Goal: Download file/media

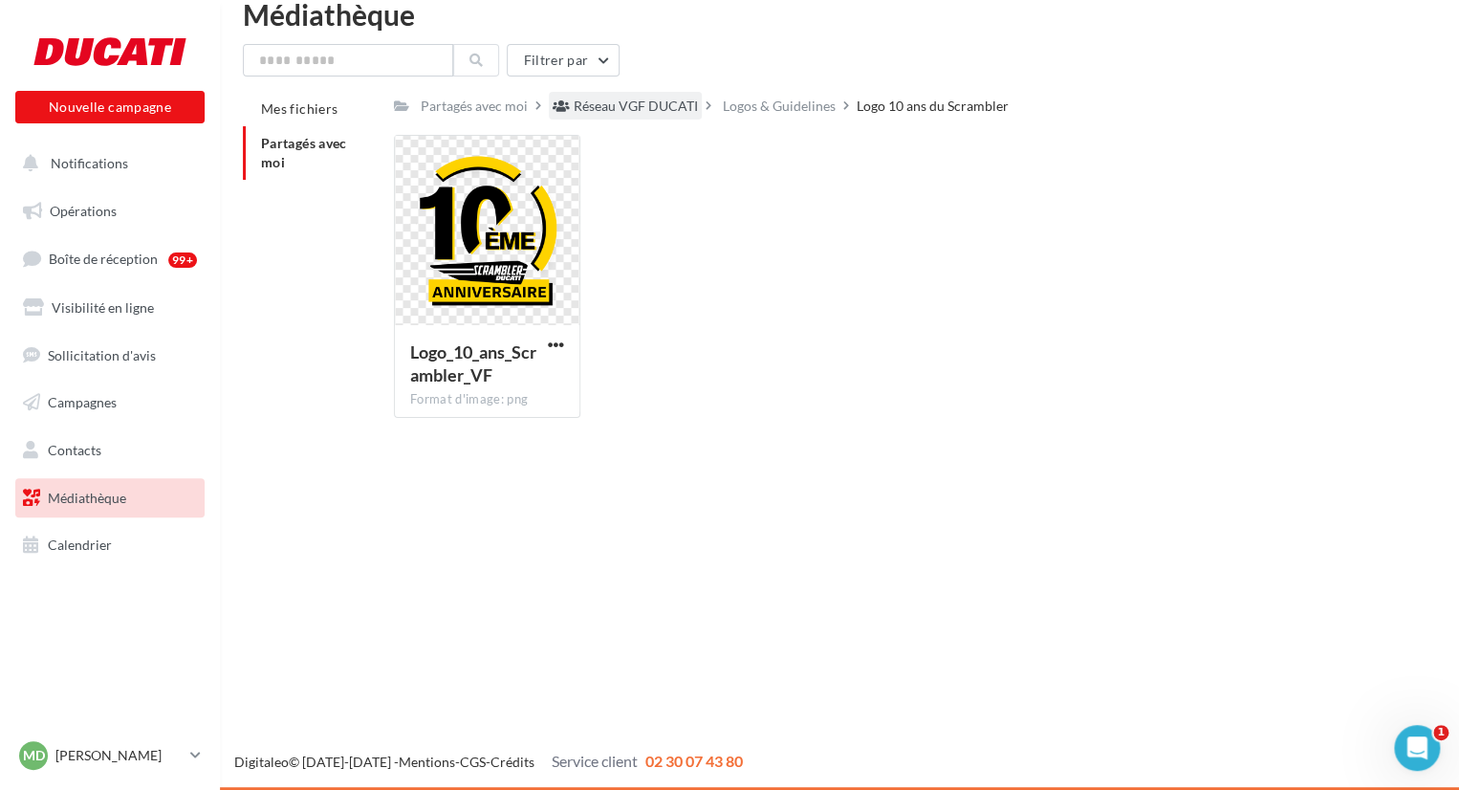
click at [654, 112] on div "Réseau VGF DUCATI" at bounding box center [636, 106] width 124 height 19
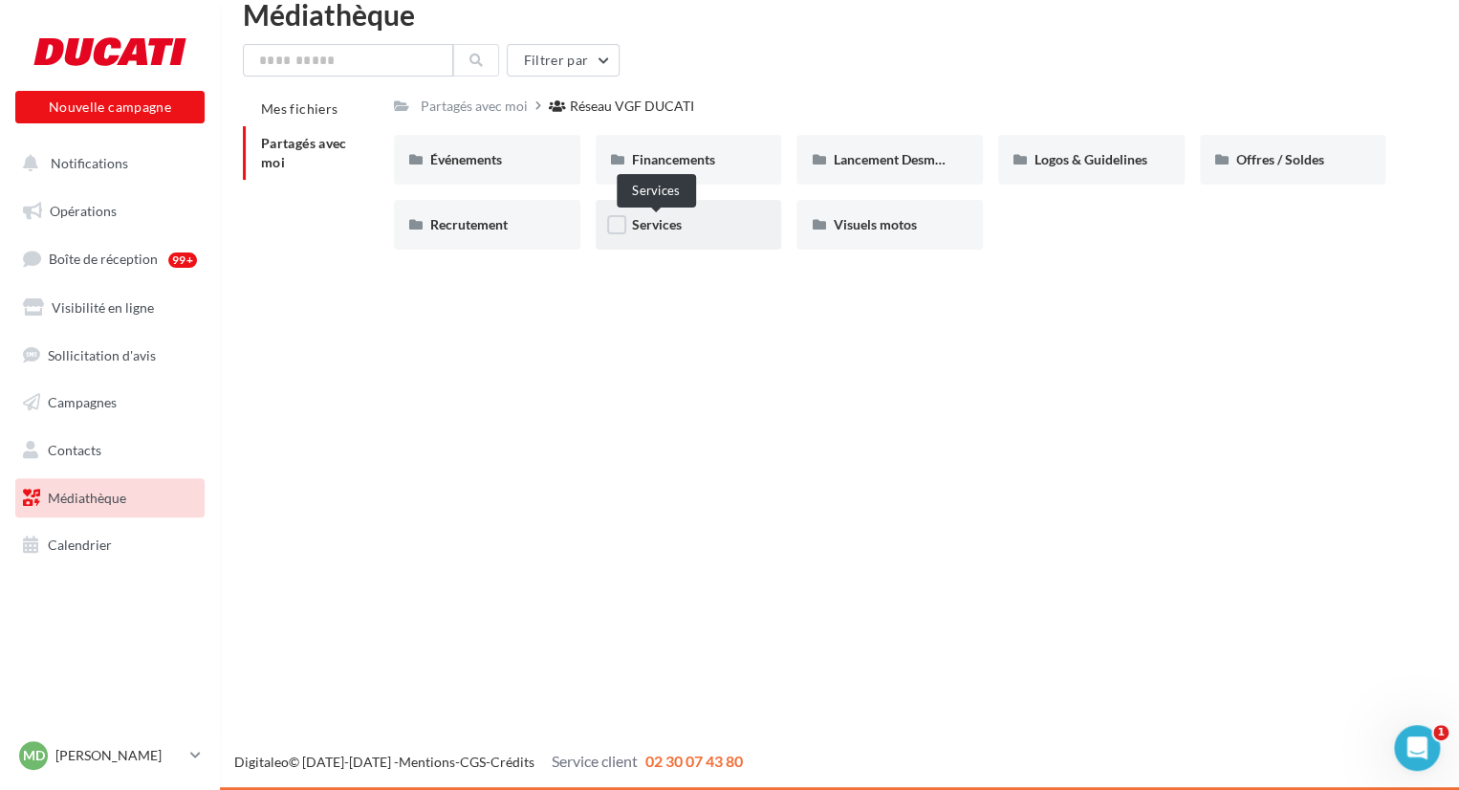
click at [664, 230] on span "Services" at bounding box center [657, 224] width 50 height 16
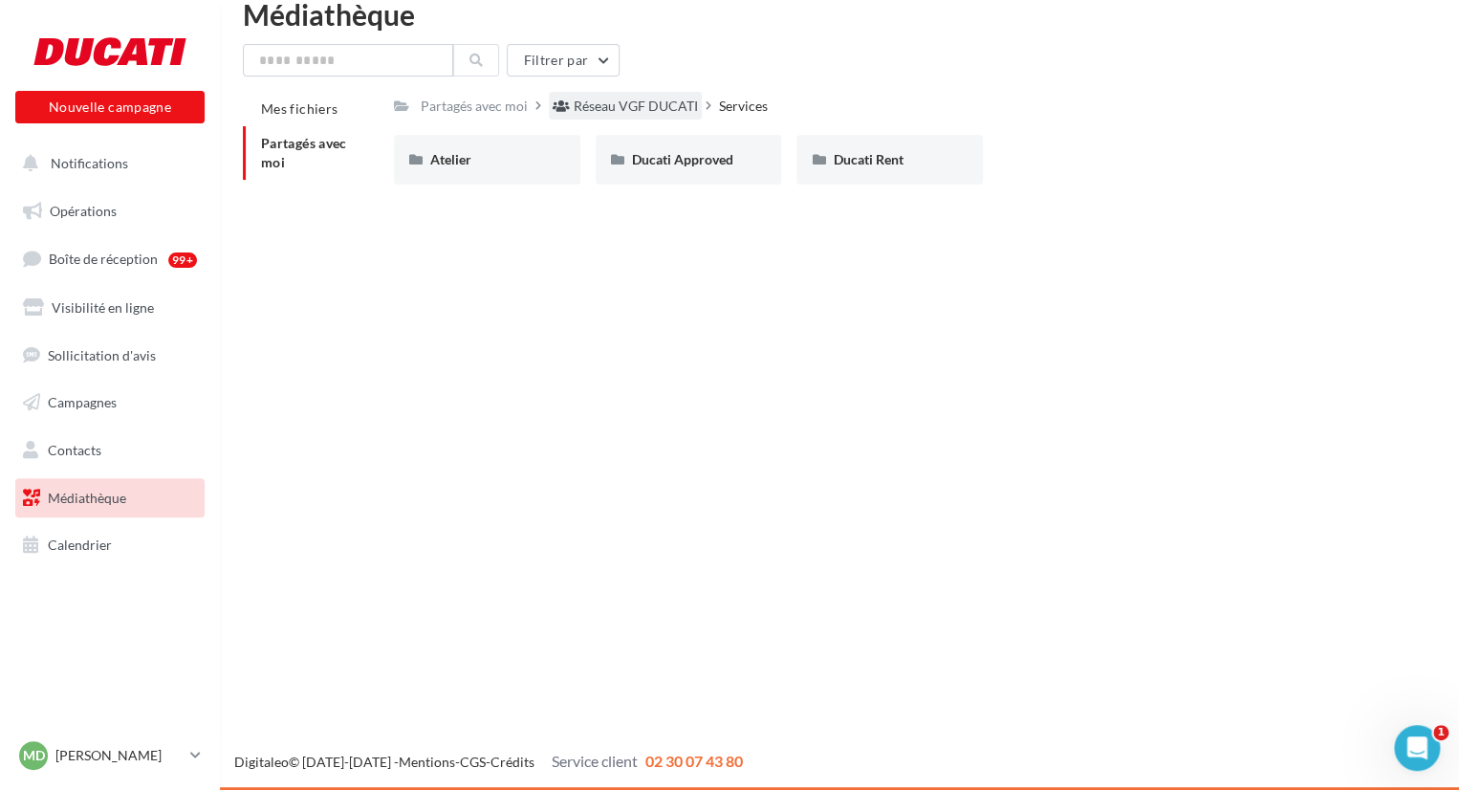
click at [612, 108] on div "Réseau VGF DUCATI" at bounding box center [636, 106] width 124 height 19
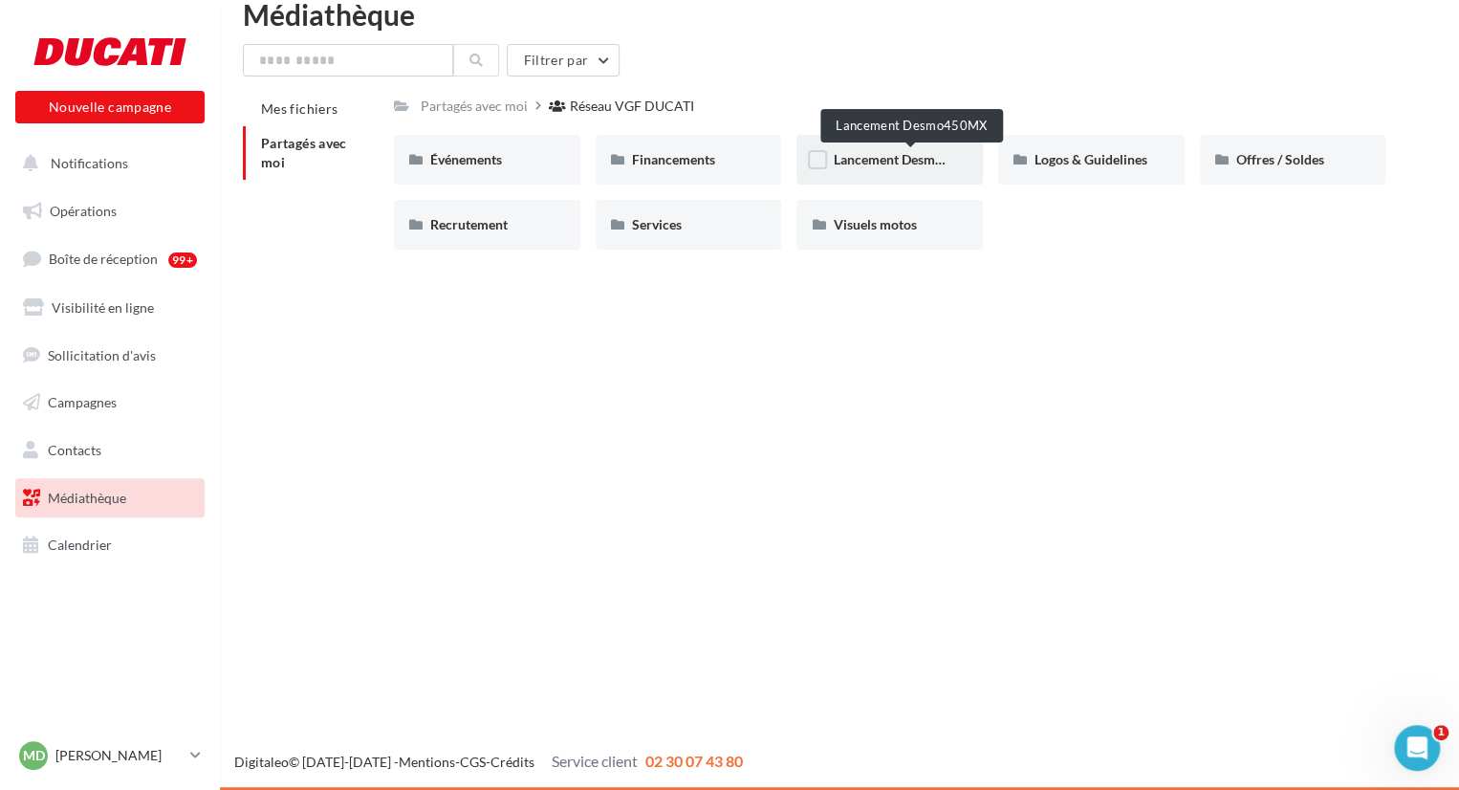
click at [926, 163] on span "Lancement Desmo450MX" at bounding box center [910, 159] width 154 height 16
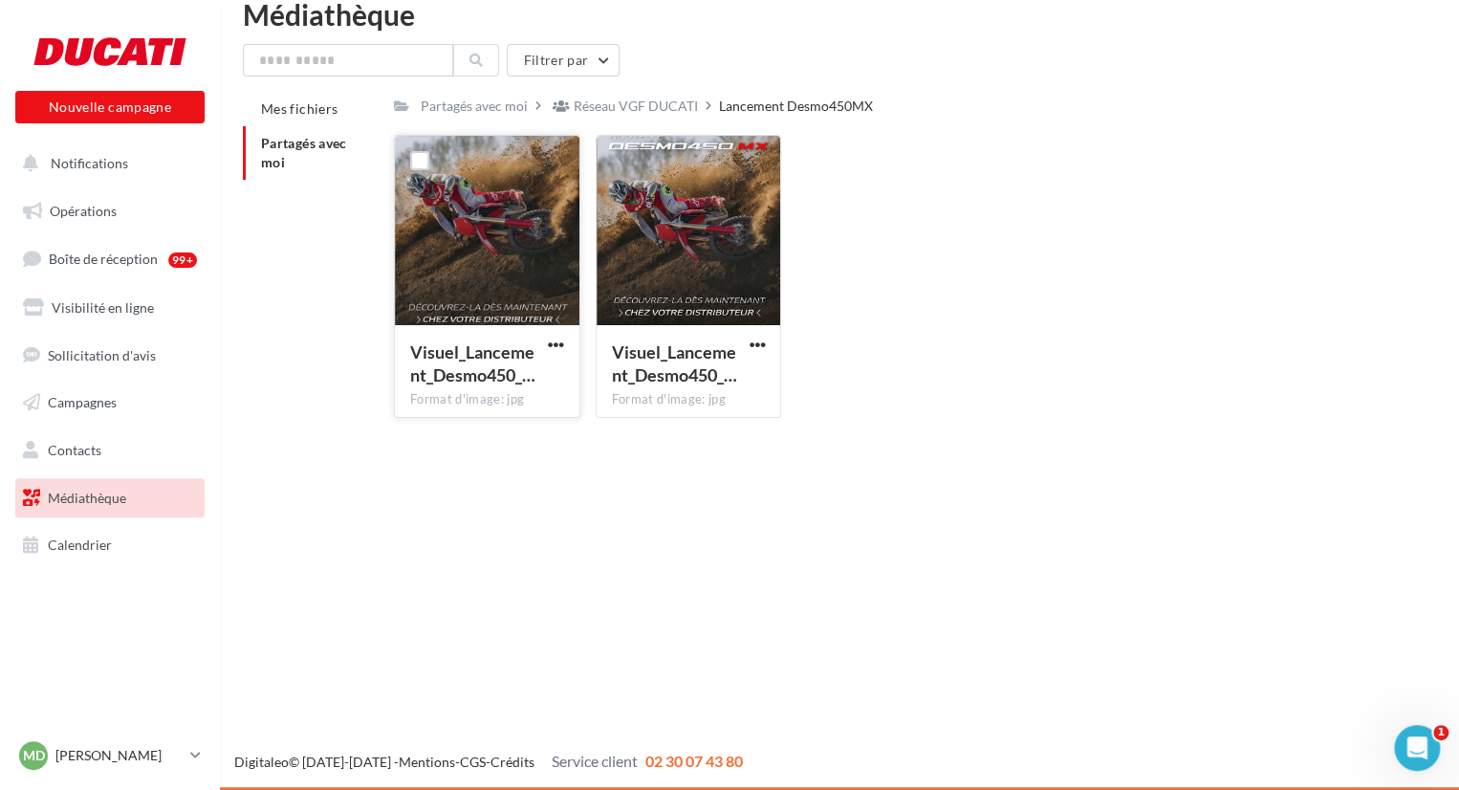
click at [486, 244] on div at bounding box center [487, 231] width 185 height 191
click at [665, 244] on div at bounding box center [689, 231] width 185 height 191
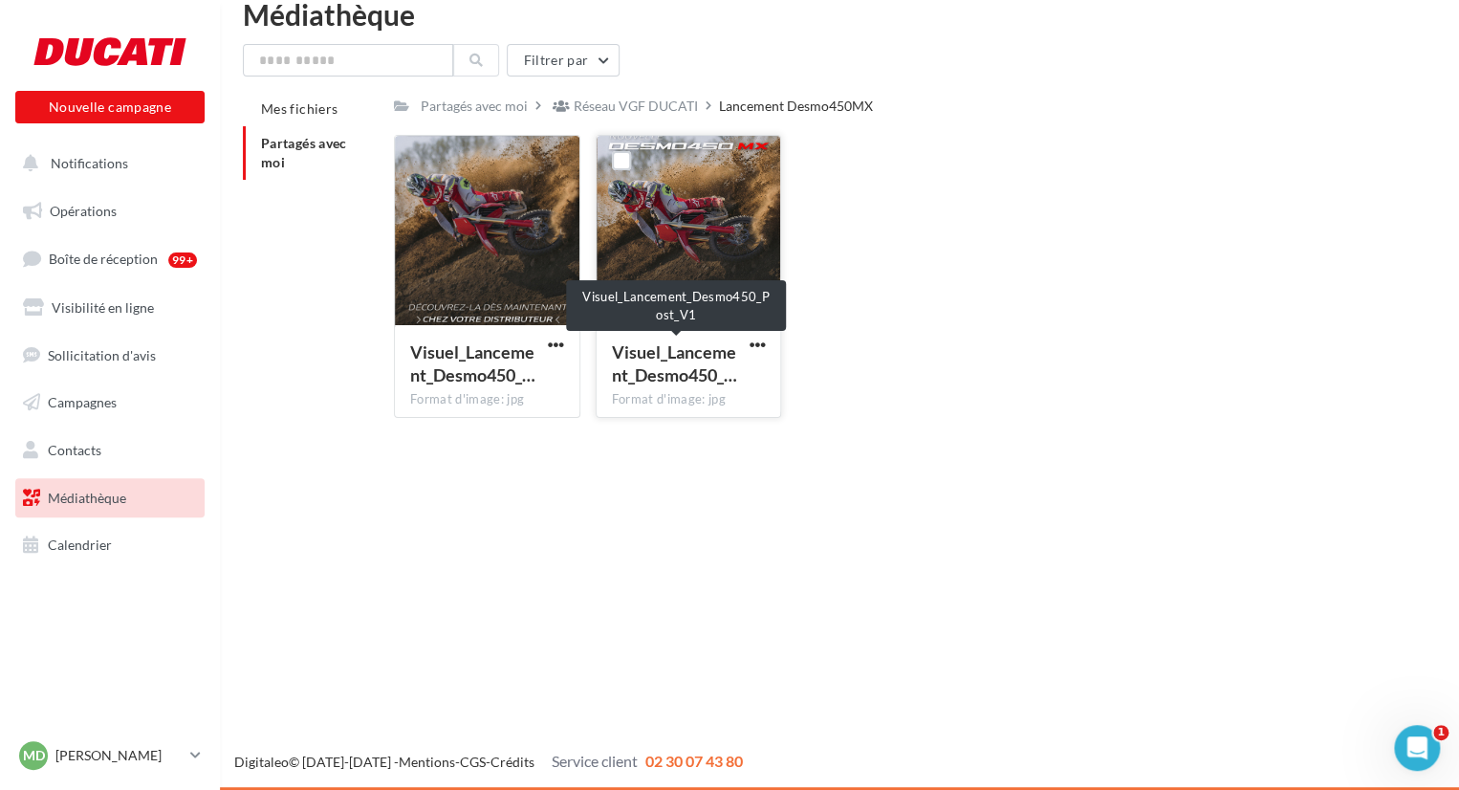
click at [706, 375] on span "Visuel_Lancement_Desmo450_…" at bounding box center [674, 363] width 125 height 44
drag, startPoint x: 706, startPoint y: 375, endPoint x: 648, endPoint y: 272, distance: 117.3
click at [648, 272] on div at bounding box center [689, 231] width 185 height 191
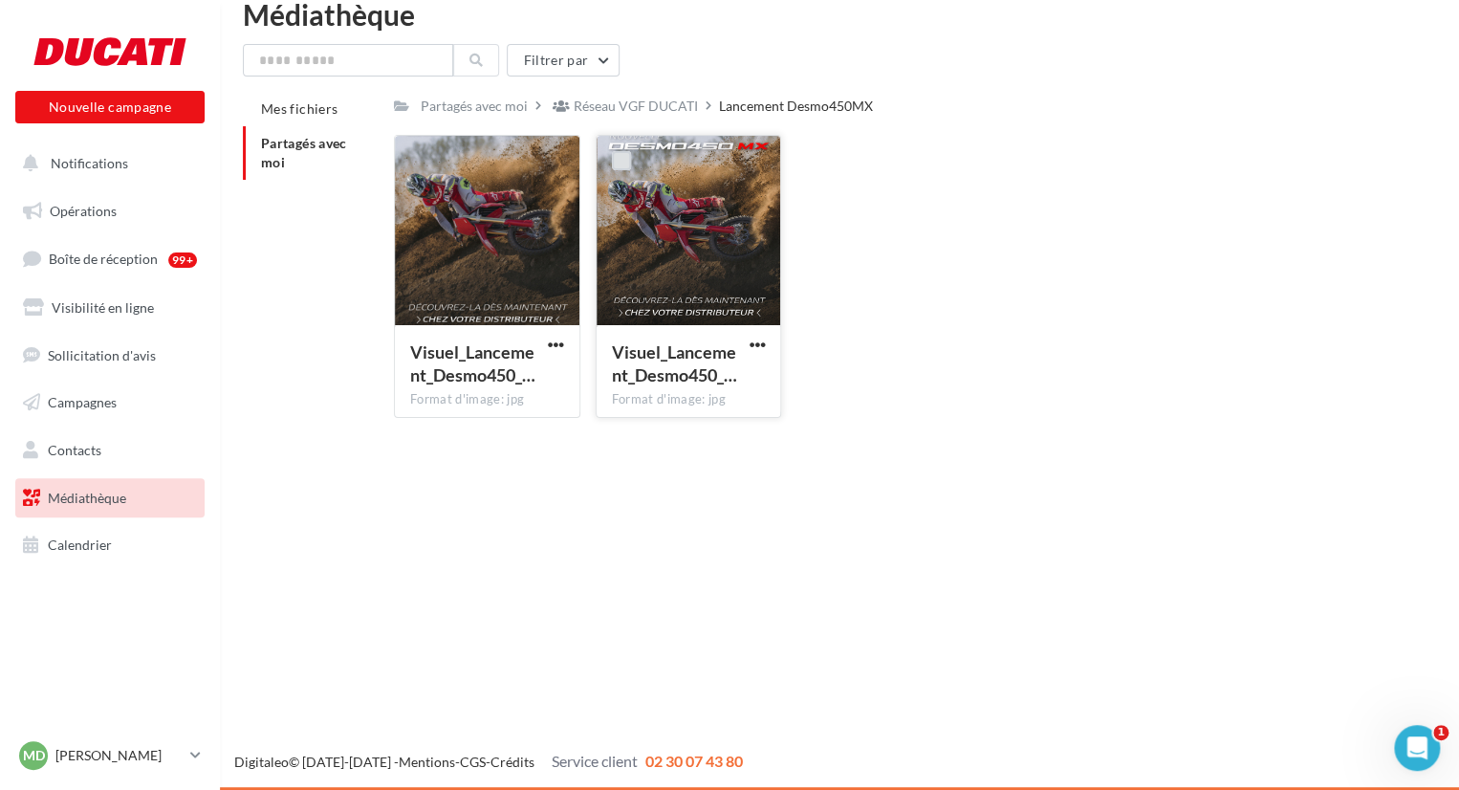
drag, startPoint x: 648, startPoint y: 272, endPoint x: 620, endPoint y: 162, distance: 114.6
click at [620, 162] on label at bounding box center [621, 160] width 19 height 19
click at [620, 162] on icon at bounding box center [621, 160] width 13 height 13
click at [1084, 493] on div "Nouvelle campagne Nouvelle campagne Notifications Opérations Boîte de réception…" at bounding box center [729, 395] width 1459 height 790
click at [719, 242] on div at bounding box center [689, 231] width 185 height 191
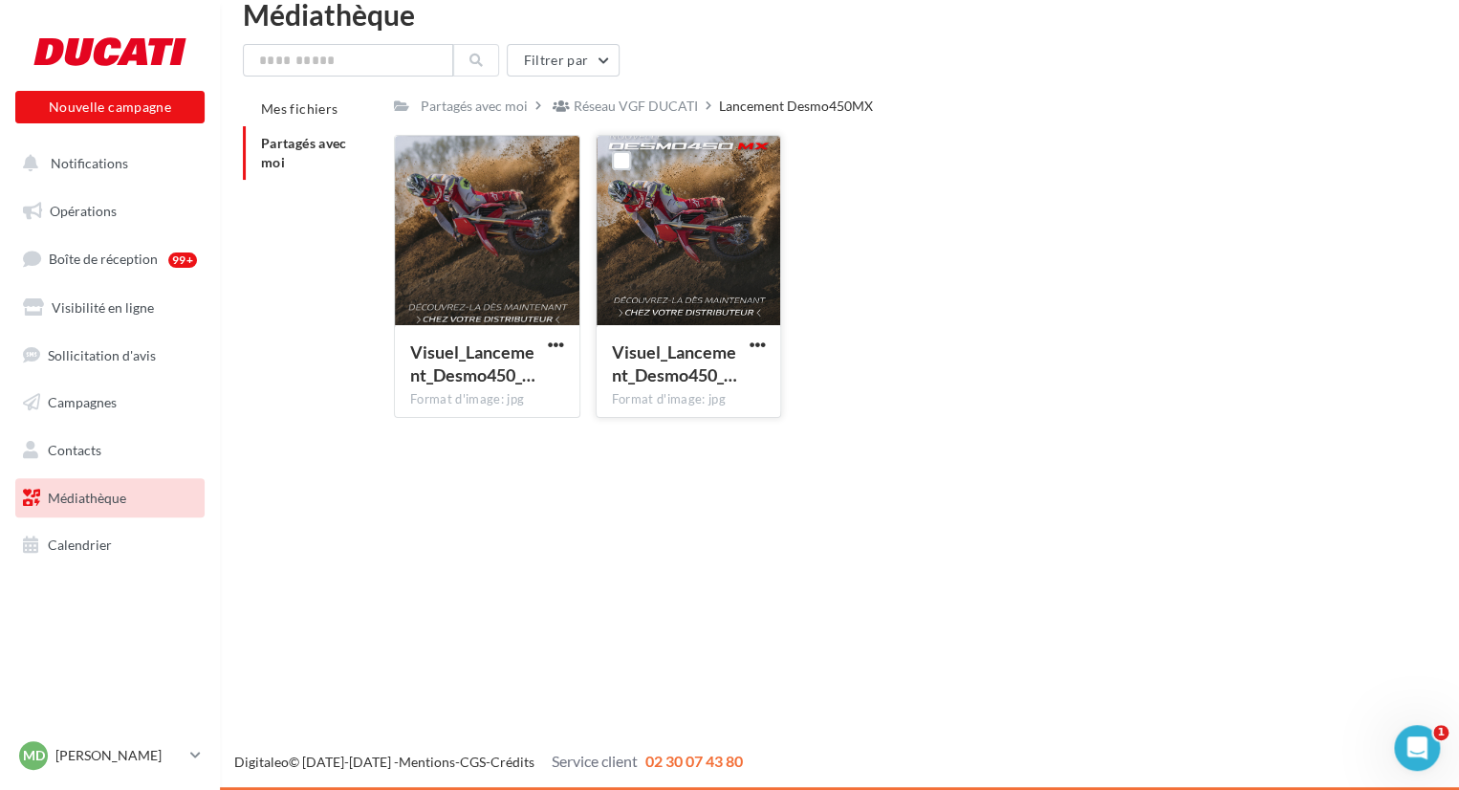
click at [719, 242] on div at bounding box center [689, 231] width 185 height 191
click at [761, 340] on span "button" at bounding box center [757, 345] width 16 height 16
click at [657, 400] on button "Télécharger" at bounding box center [673, 383] width 191 height 50
click at [465, 208] on div at bounding box center [487, 231] width 185 height 191
click at [556, 343] on span "button" at bounding box center [556, 345] width 16 height 16
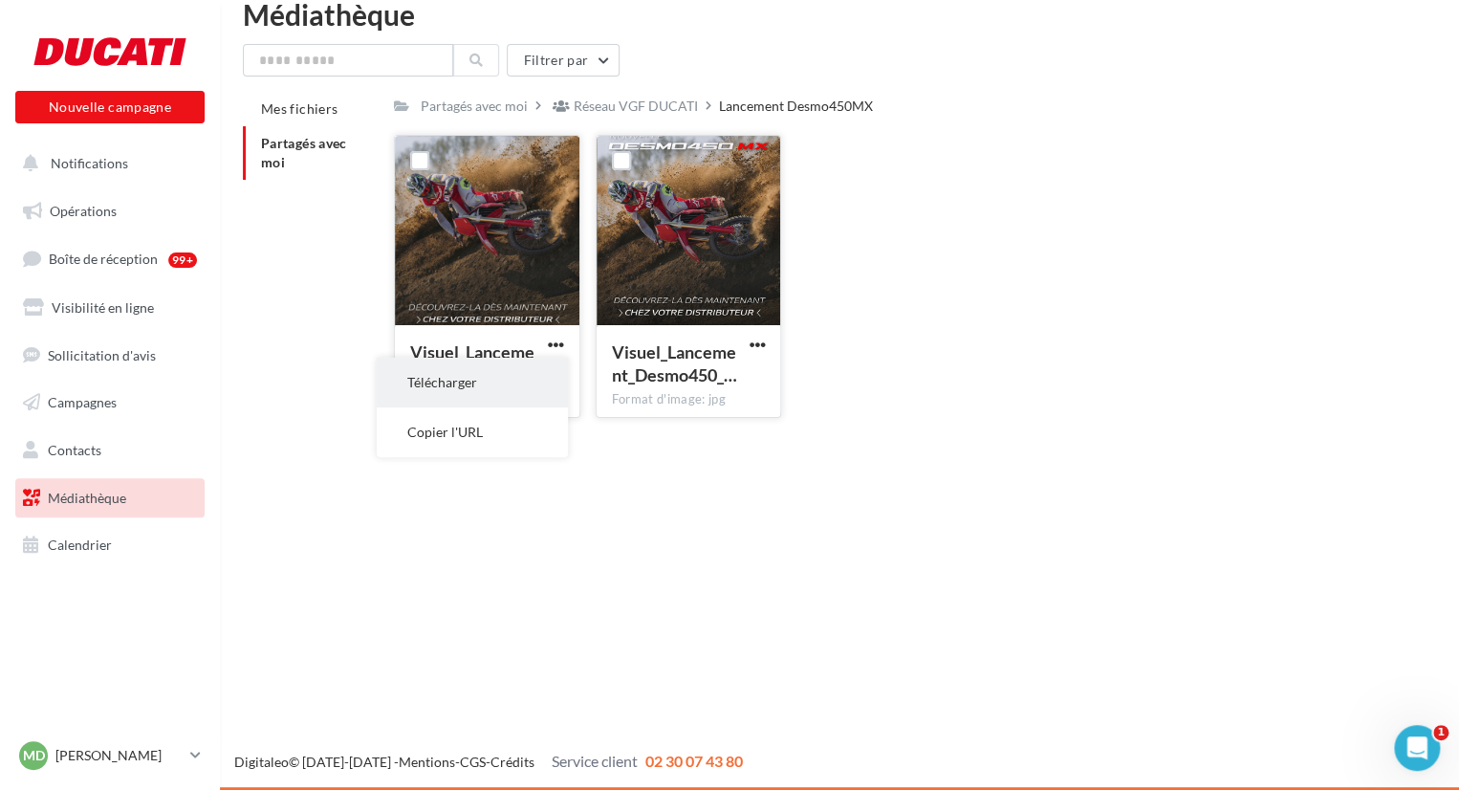
click at [460, 383] on button "Télécharger" at bounding box center [472, 383] width 191 height 50
click at [497, 108] on div "Partagés avec moi" at bounding box center [474, 106] width 107 height 19
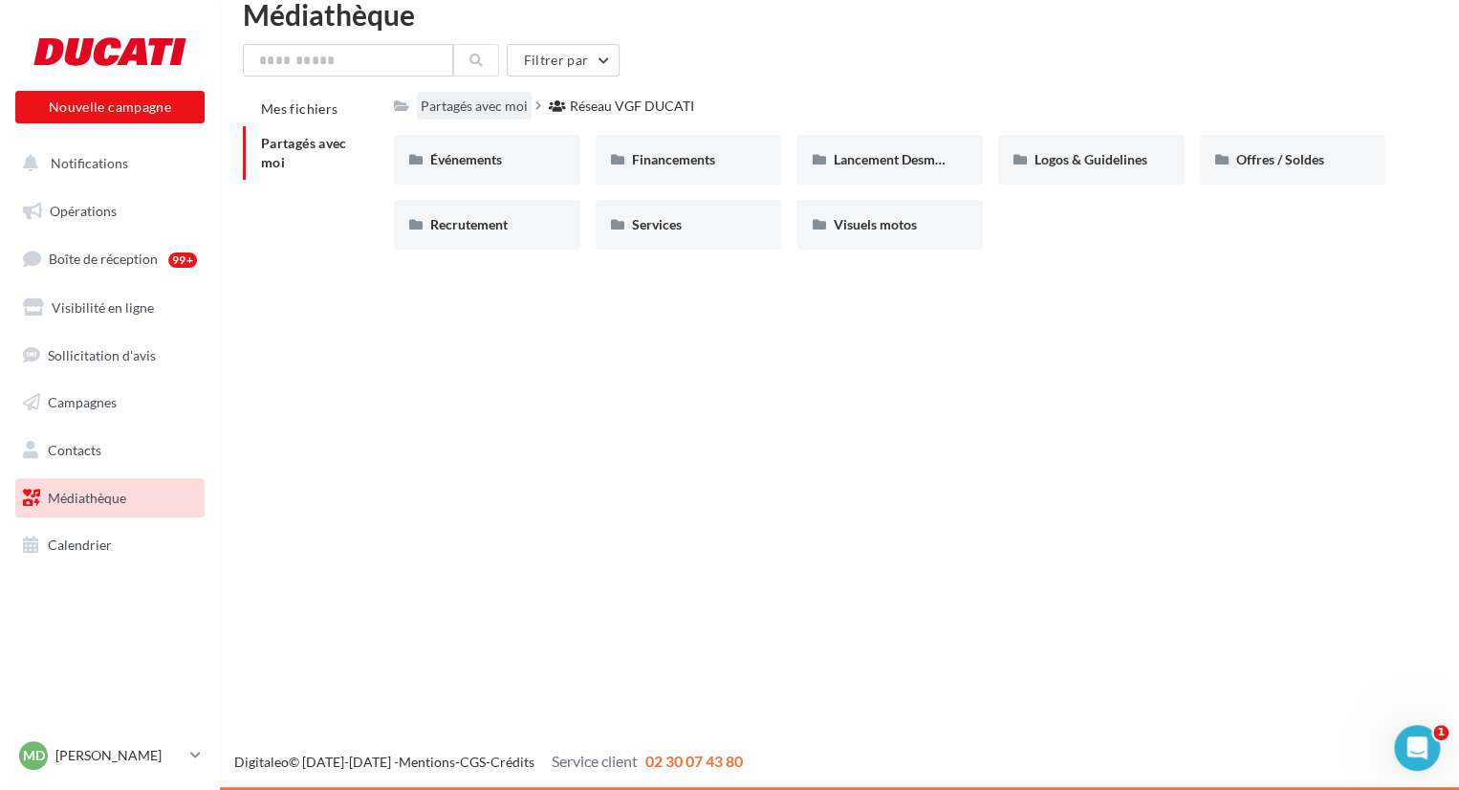
click at [487, 107] on div "Partagés avec moi" at bounding box center [474, 106] width 107 height 19
click at [884, 232] on span "Visuels motos" at bounding box center [874, 224] width 83 height 16
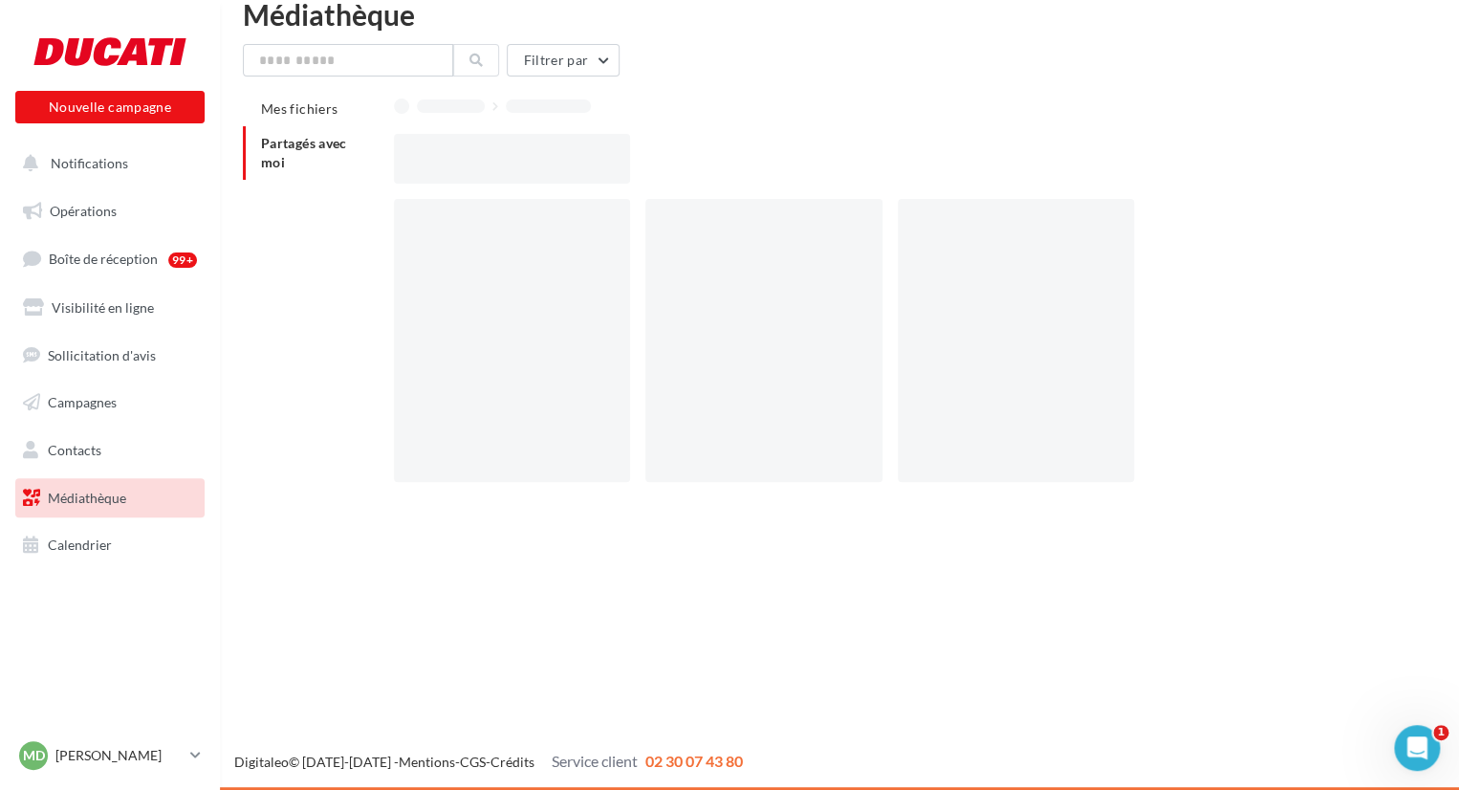
click at [884, 232] on div at bounding box center [770, 340] width 251 height 283
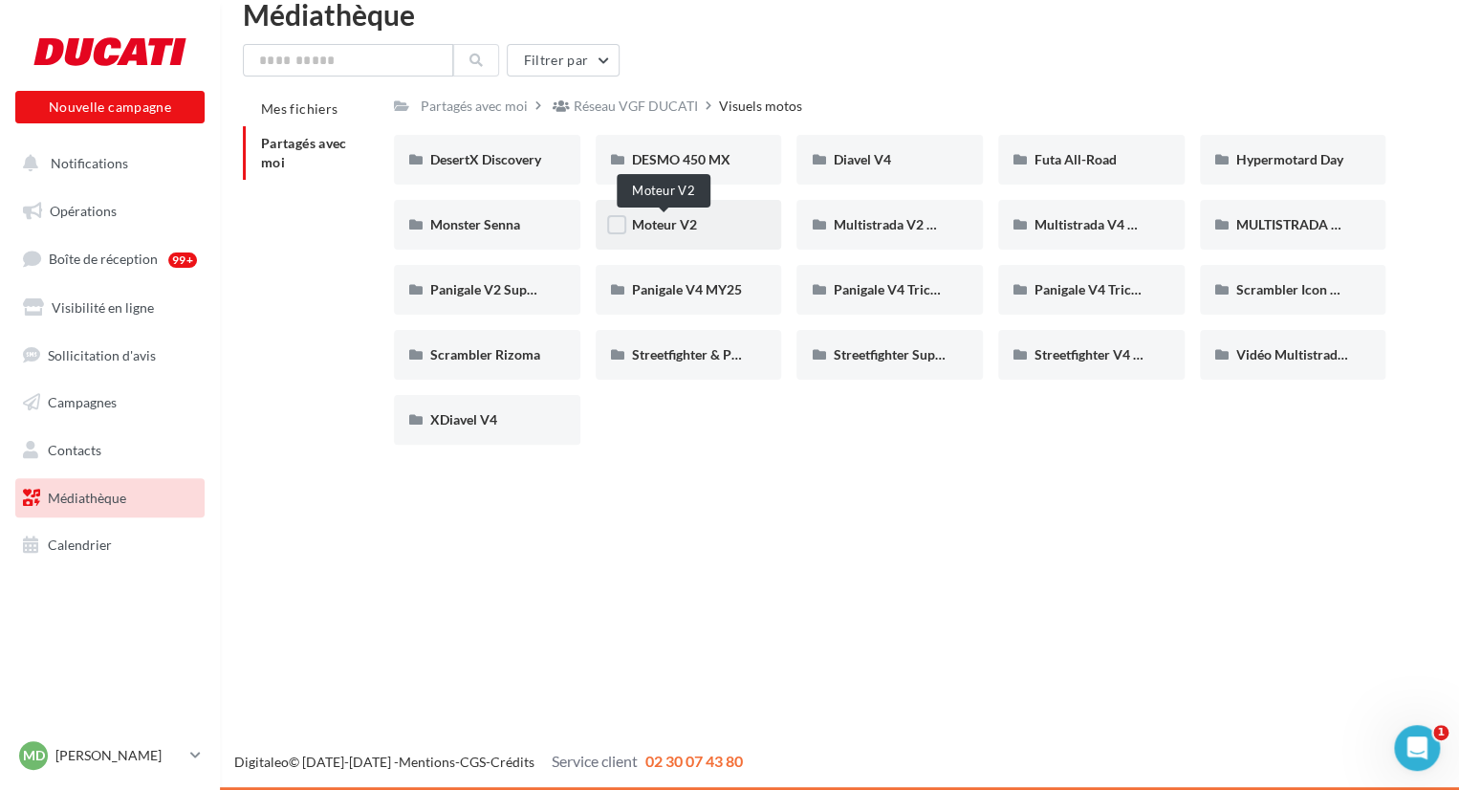
click at [688, 229] on span "Moteur V2" at bounding box center [664, 224] width 65 height 16
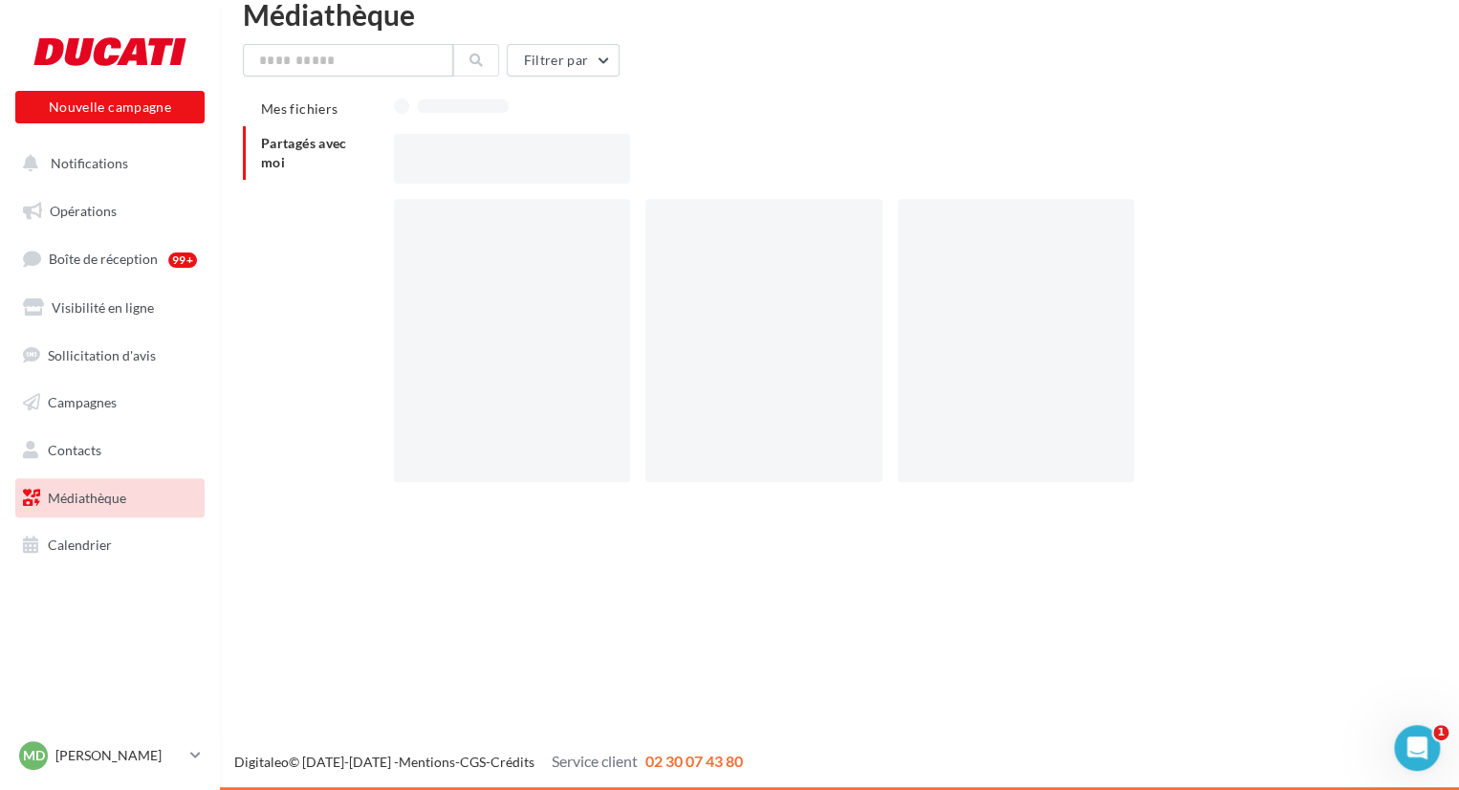
click at [688, 229] on div at bounding box center [763, 340] width 236 height 283
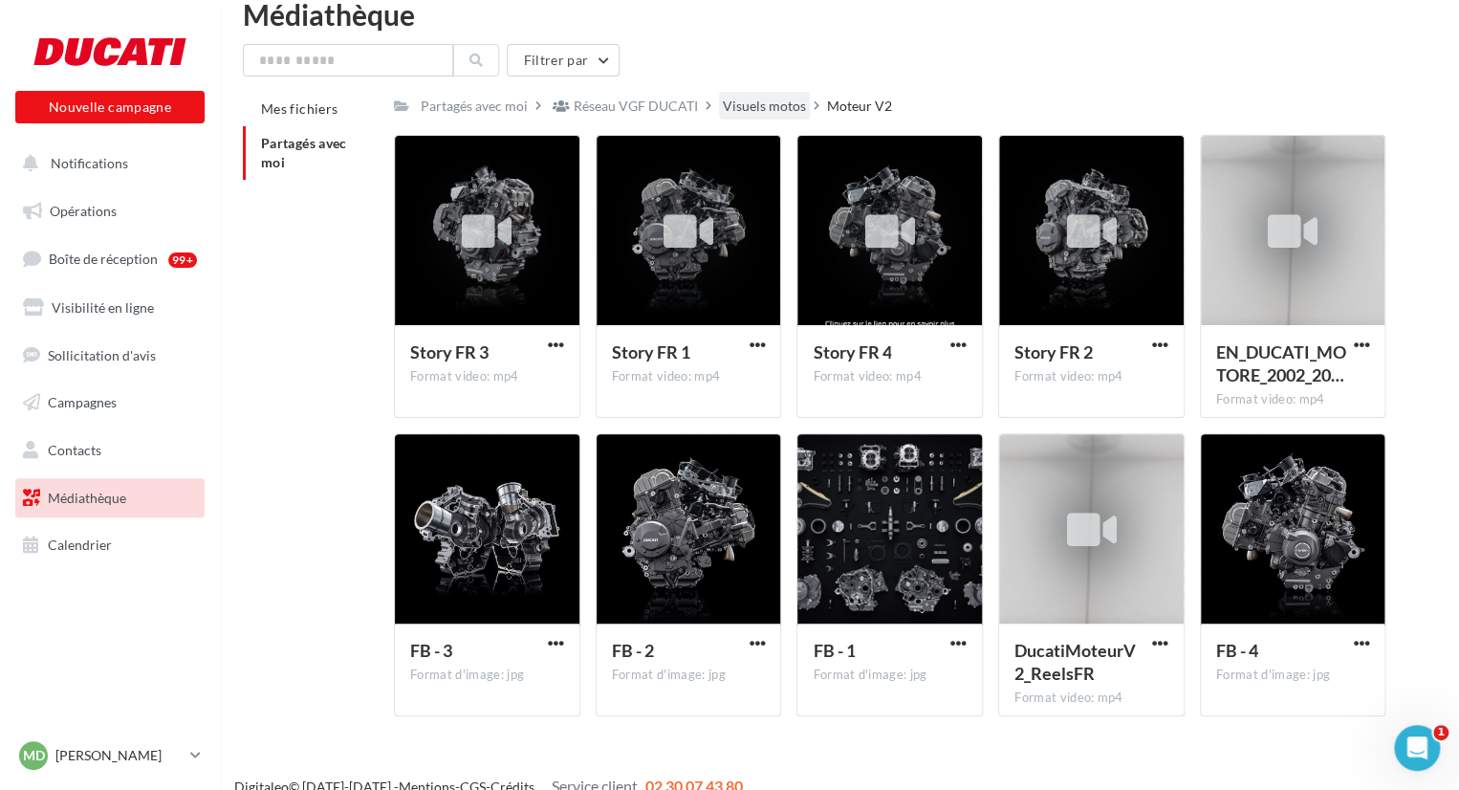
click at [765, 99] on div "Visuels motos" at bounding box center [764, 106] width 83 height 19
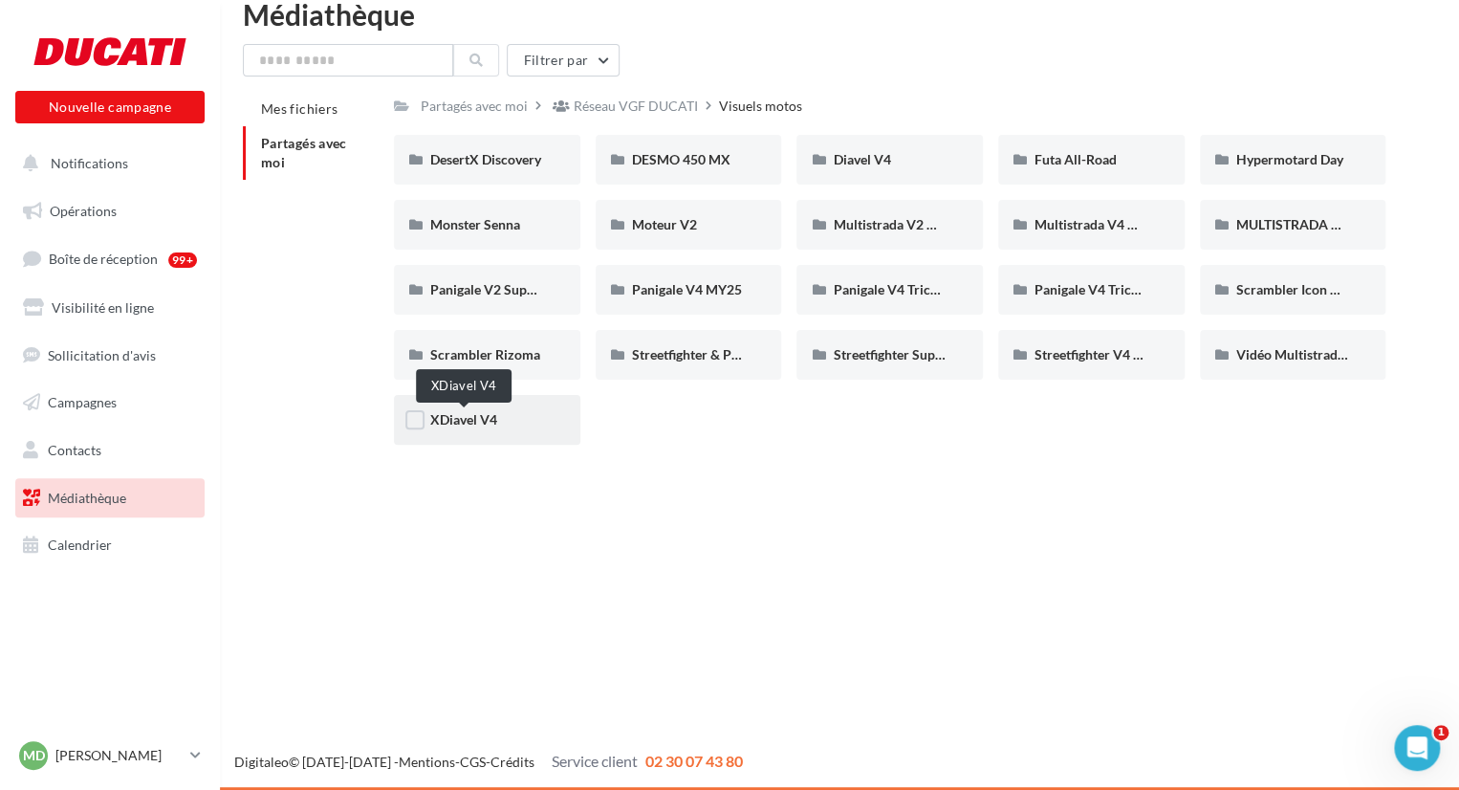
click at [478, 418] on span "XDiavel V4" at bounding box center [463, 419] width 67 height 16
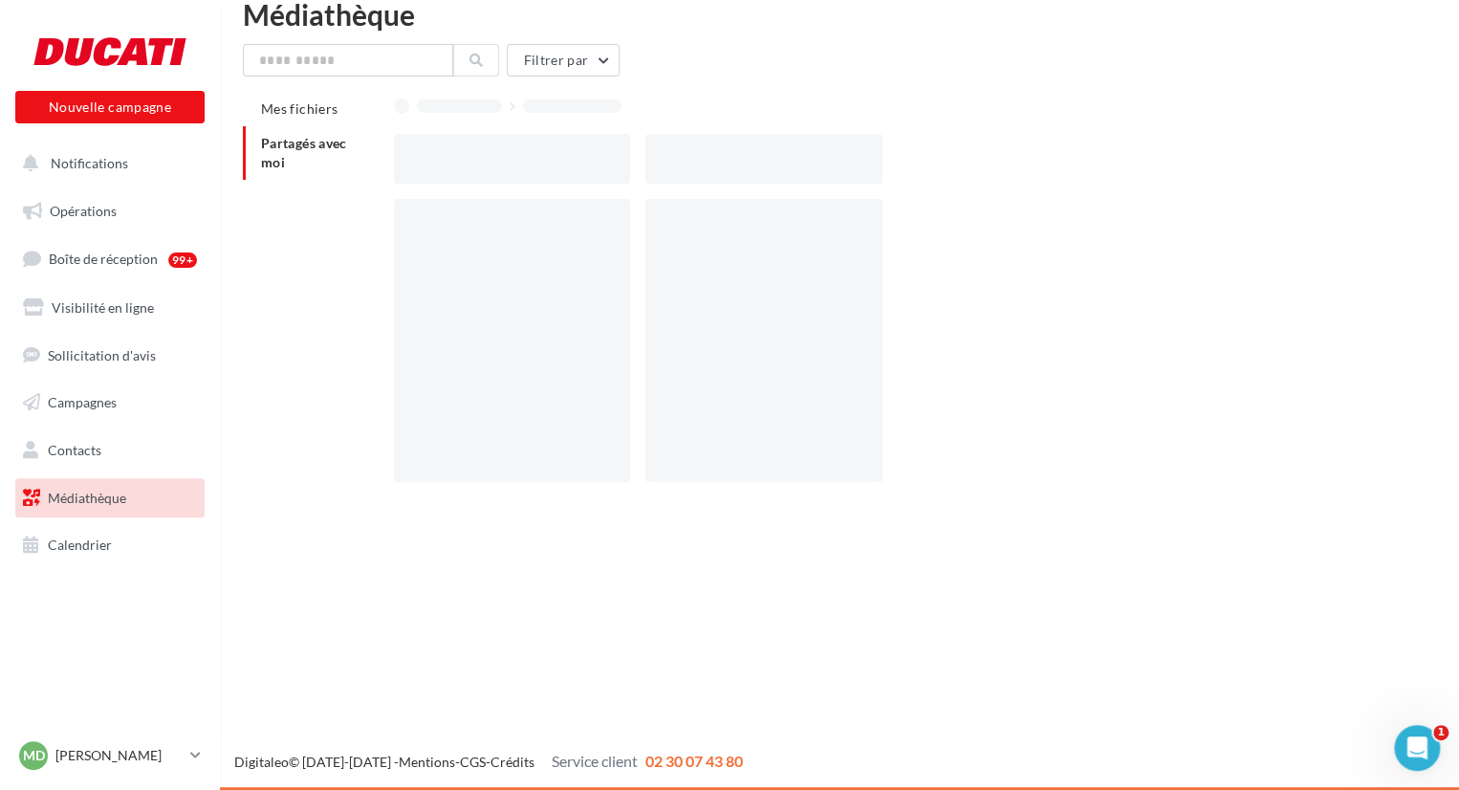
click at [478, 418] on div at bounding box center [512, 340] width 236 height 283
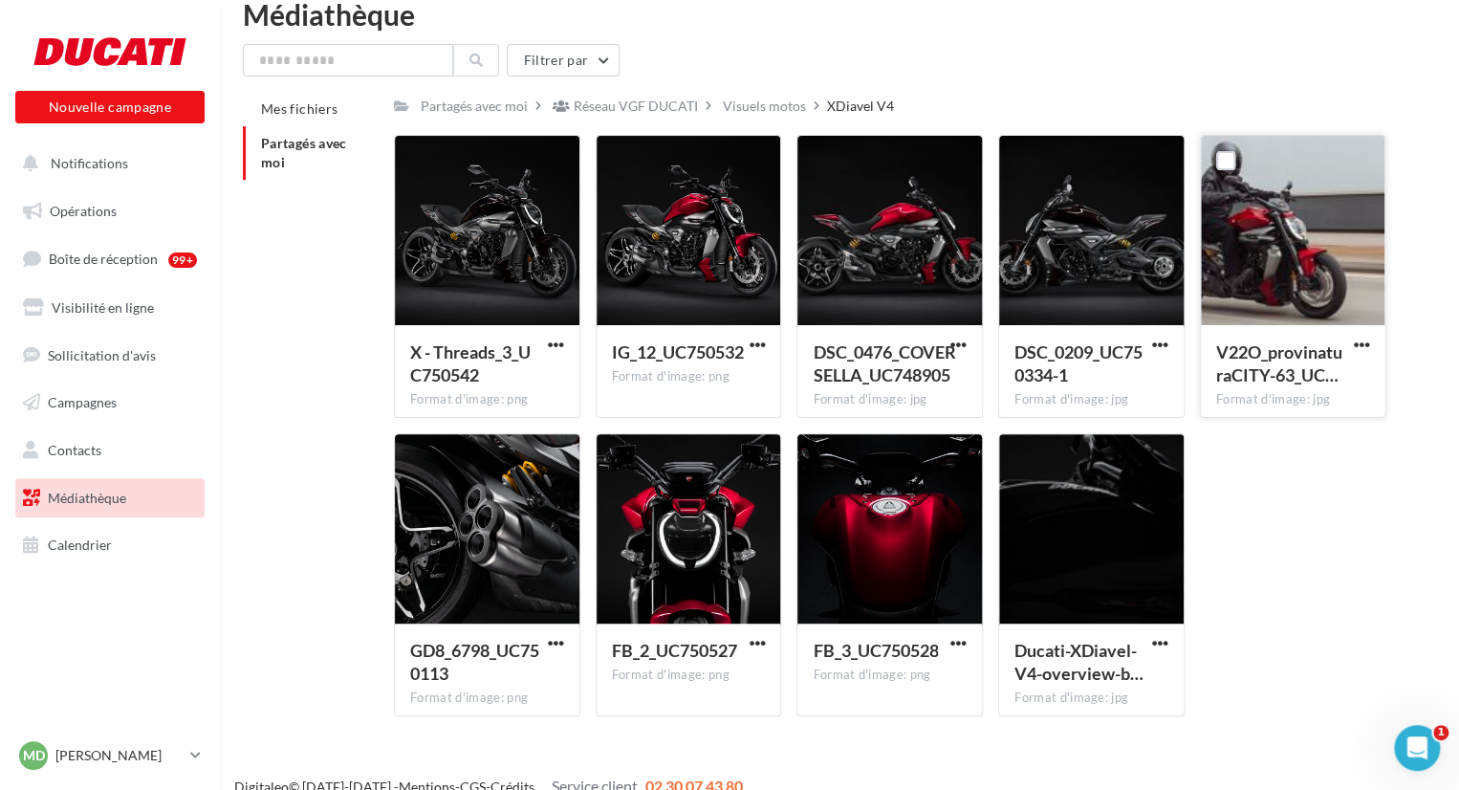
click at [1281, 204] on div at bounding box center [1293, 231] width 185 height 191
click at [1365, 347] on span "button" at bounding box center [1361, 345] width 16 height 16
click at [1261, 384] on button "Télécharger" at bounding box center [1277, 383] width 191 height 50
click at [1269, 505] on div "X - Threads_3_UC750542 Format d'image: png X - Threads_3_UC750542 IG_12_UC75053…" at bounding box center [897, 433] width 1007 height 597
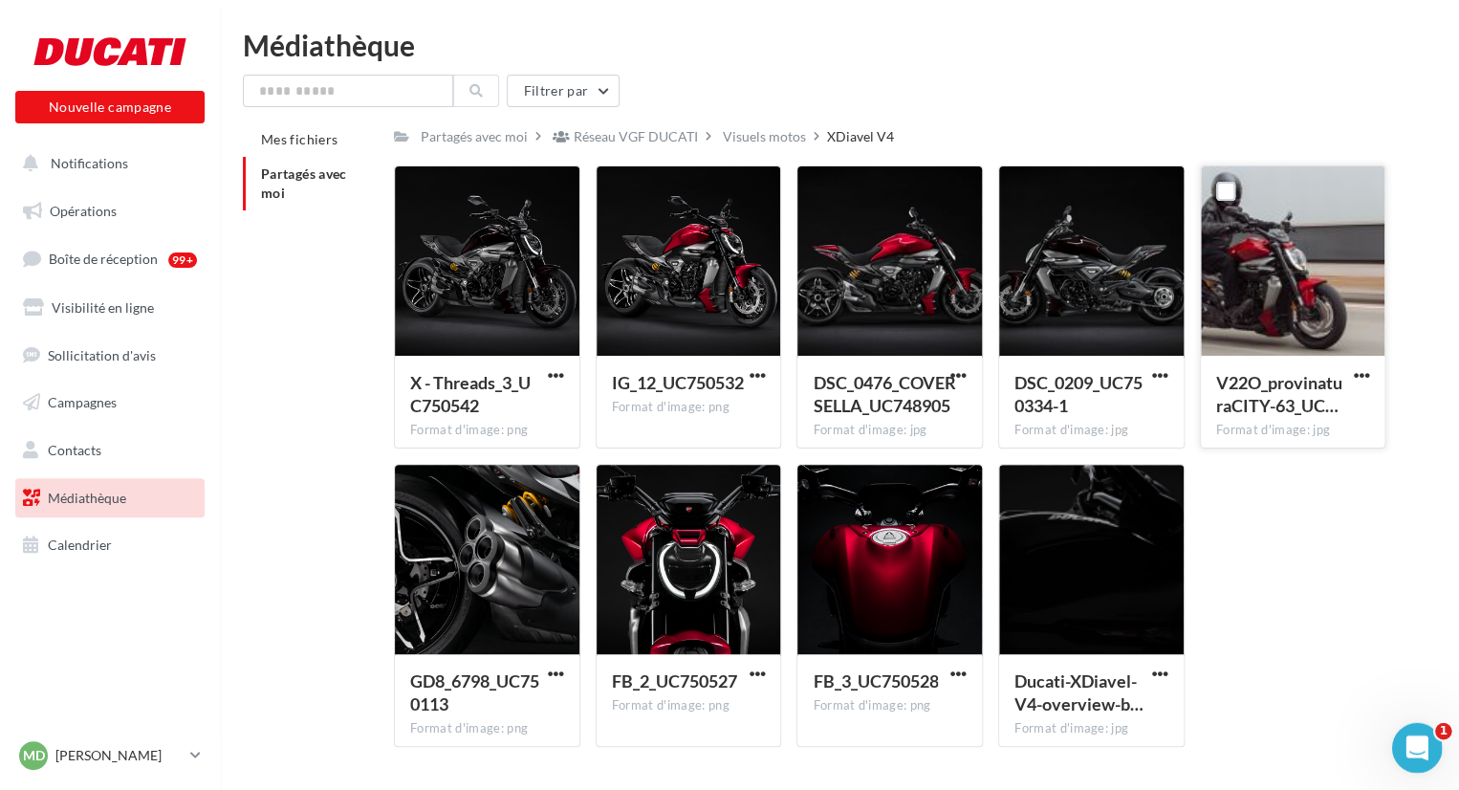
click at [1396, 764] on body "Nouvelle campagne Nouvelle campagne Notifications Opérations Boîte de réception…" at bounding box center [729, 426] width 1459 height 790
click at [1407, 753] on icon "Ouvrir le Messenger Intercom" at bounding box center [1415, 746] width 32 height 32
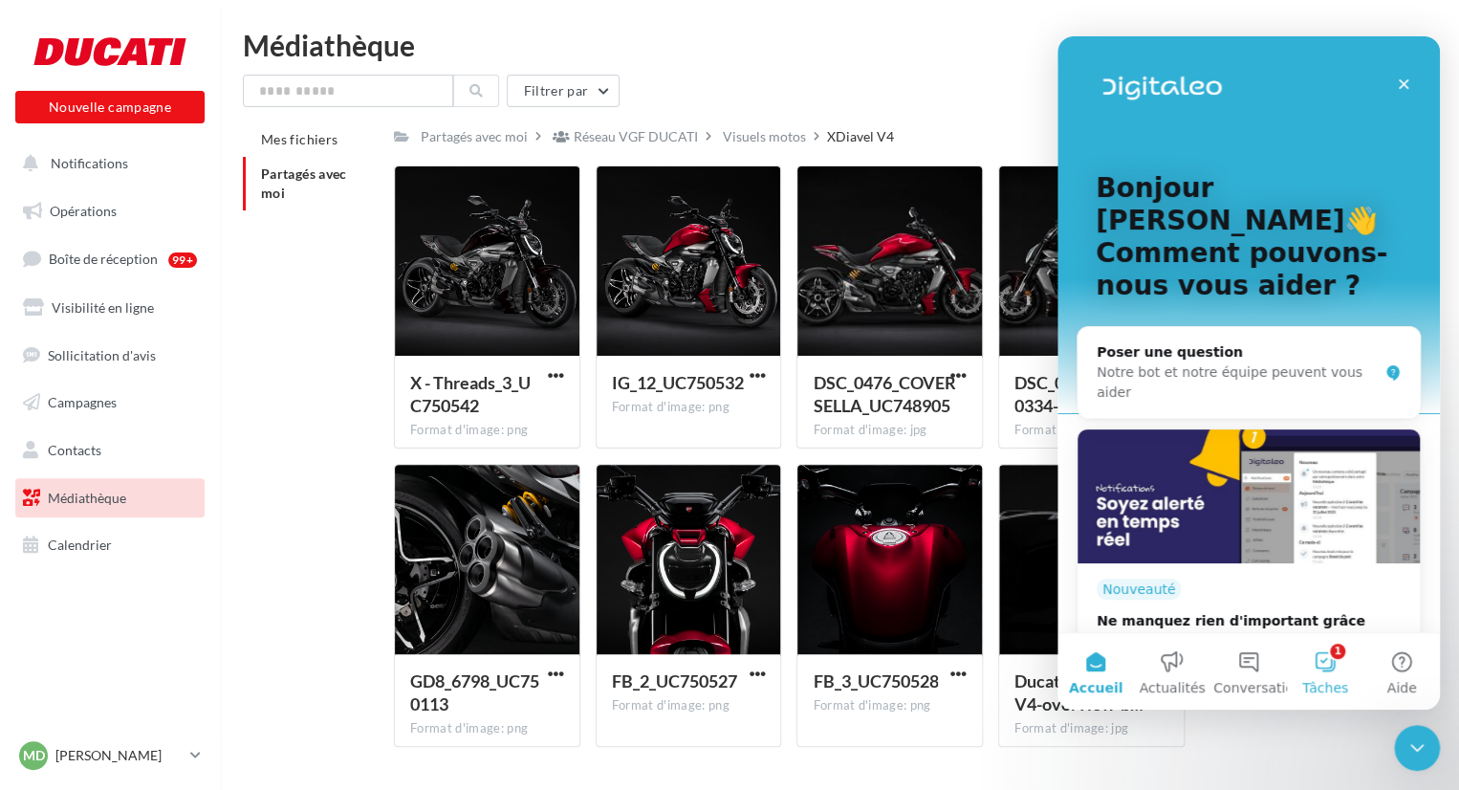
click at [1315, 667] on button "1 Tâches" at bounding box center [1325, 671] width 76 height 76
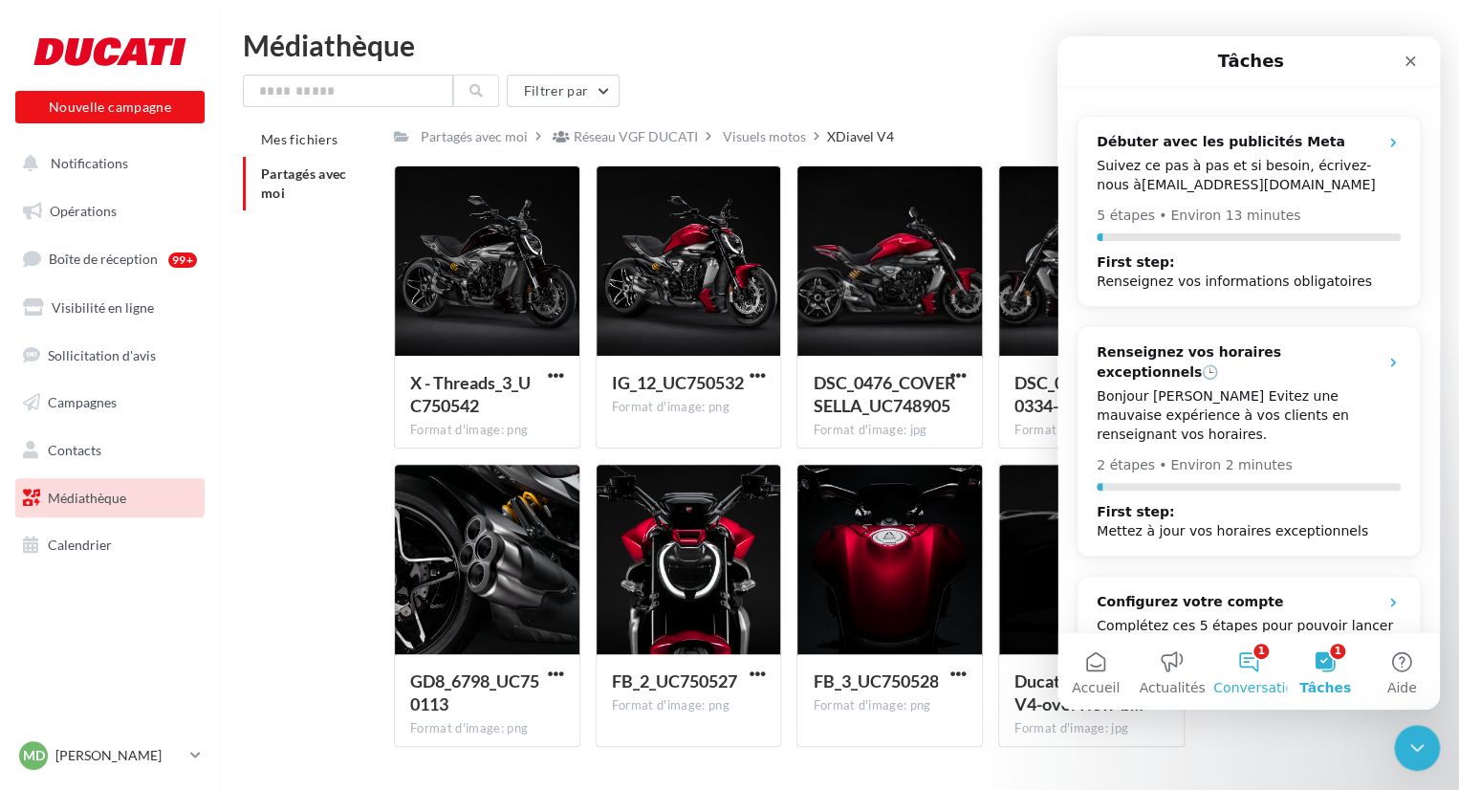
click at [1246, 685] on span "Conversations" at bounding box center [1261, 687] width 96 height 13
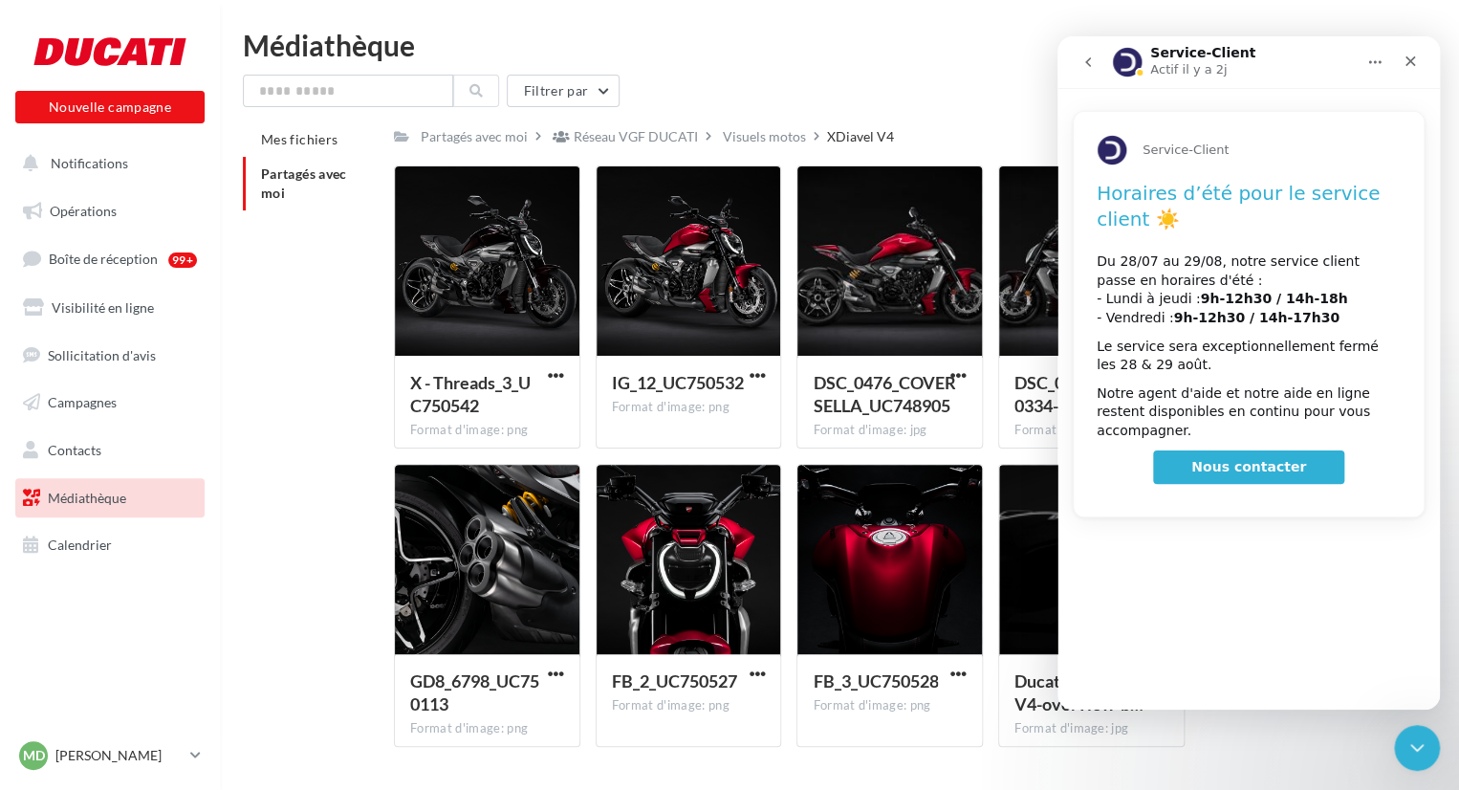
click at [1081, 58] on icon "go back" at bounding box center [1087, 61] width 15 height 15
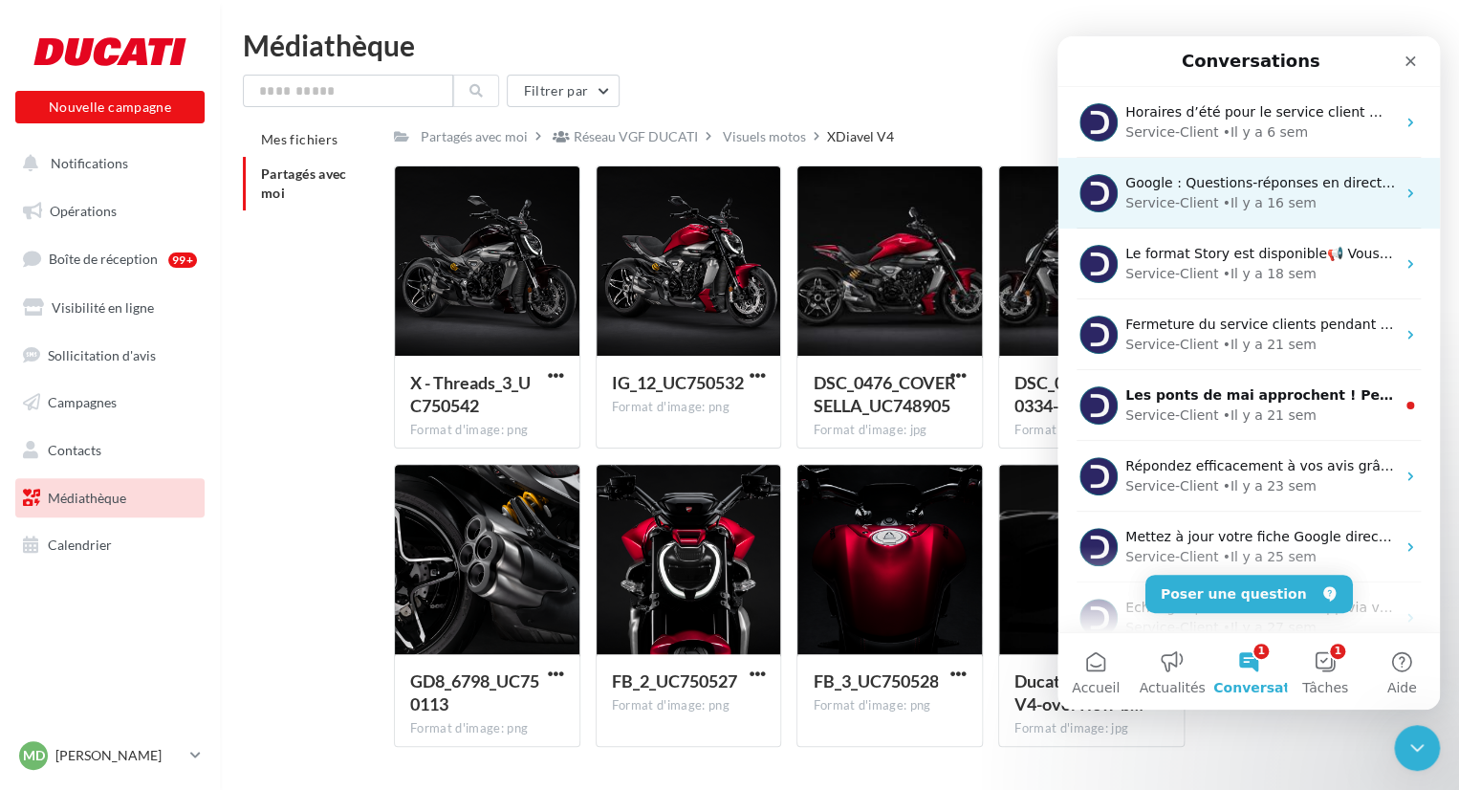
click at [1283, 203] on div "• Il y a 16 sem" at bounding box center [1269, 203] width 94 height 20
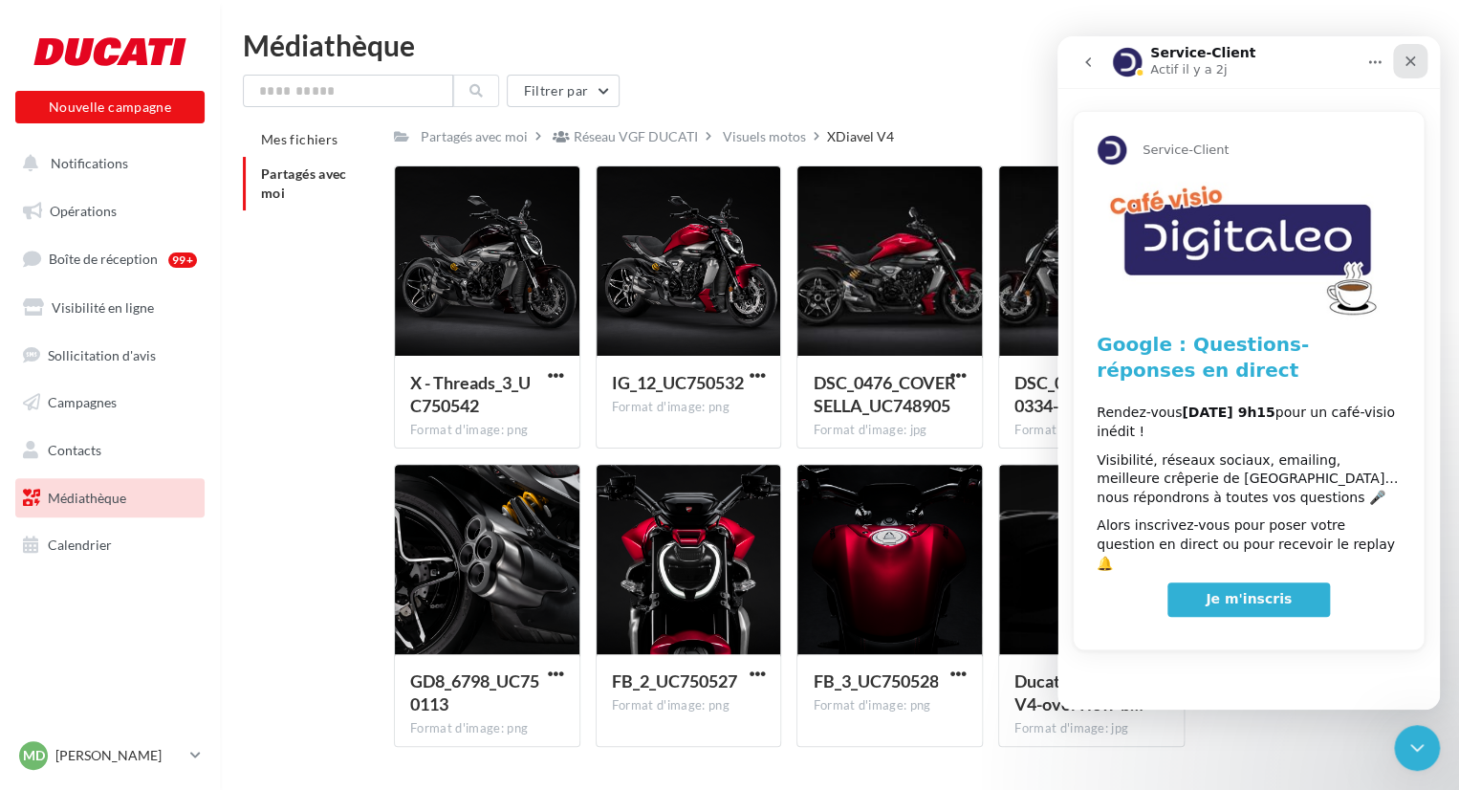
click at [1403, 54] on icon "Fermer" at bounding box center [1410, 61] width 15 height 15
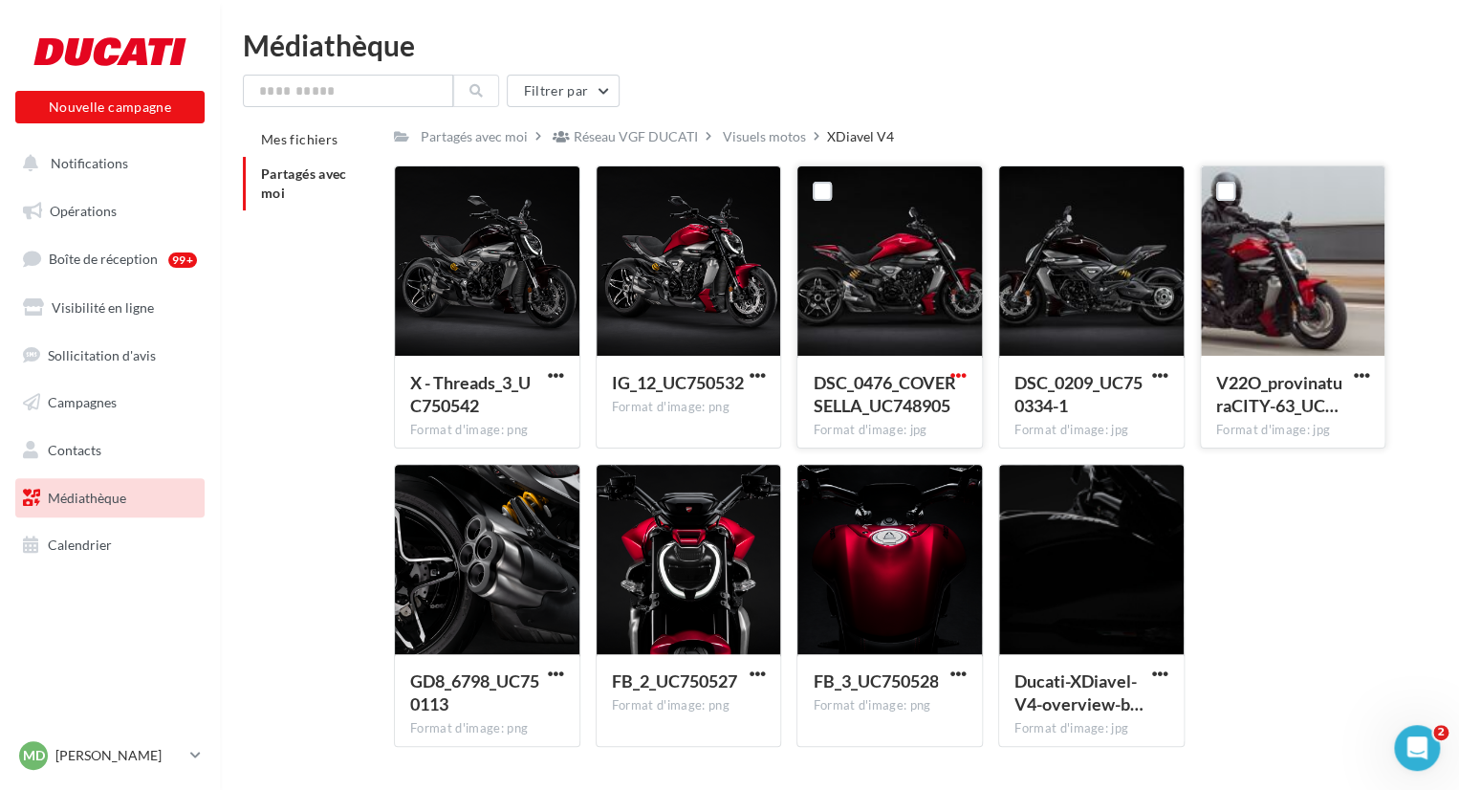
click at [962, 376] on span "button" at bounding box center [958, 375] width 16 height 16
click at [825, 403] on button "Télécharger" at bounding box center [874, 413] width 191 height 50
